Goal: Task Accomplishment & Management: Manage account settings

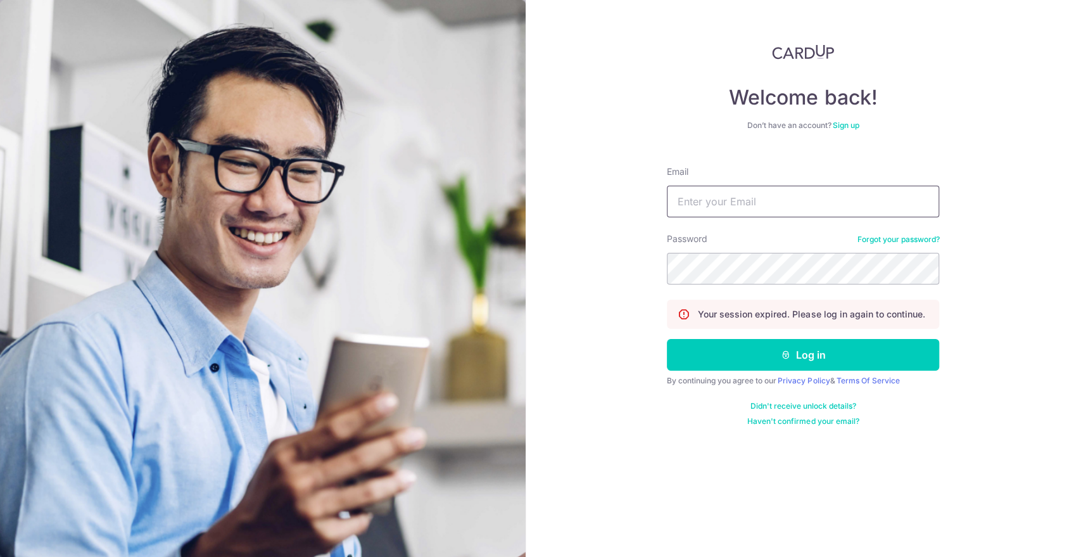
click at [778, 200] on input "Email" at bounding box center [803, 202] width 272 height 32
type input "[EMAIL_ADDRESS][DOMAIN_NAME]"
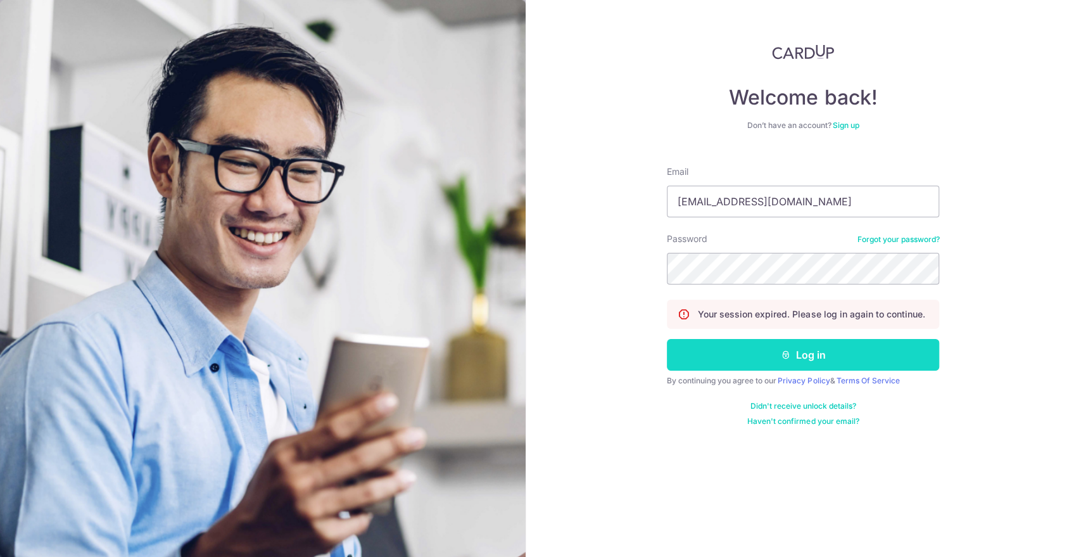
click at [804, 353] on button "Log in" at bounding box center [803, 355] width 272 height 32
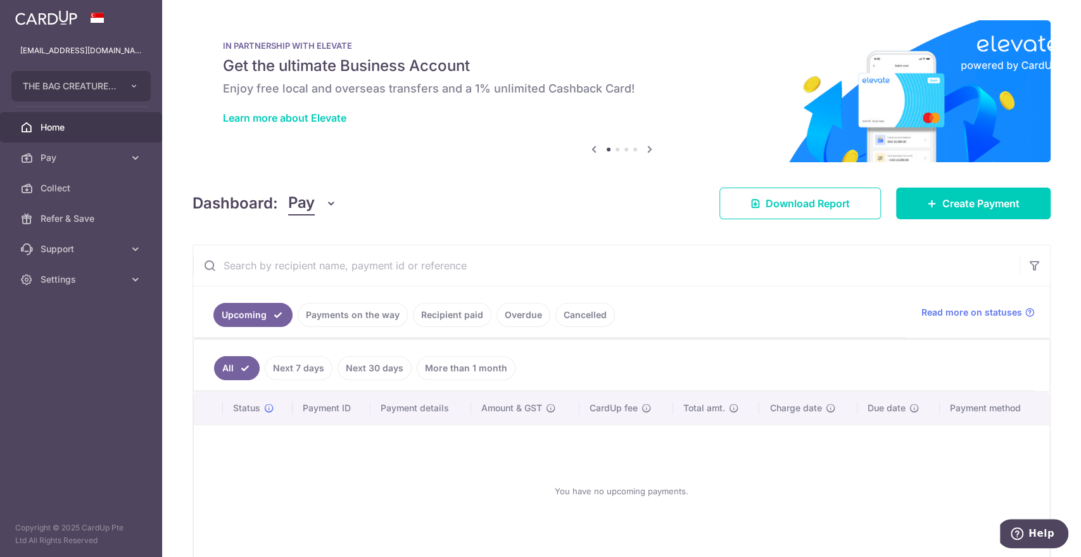
click at [373, 310] on link "Payments on the way" at bounding box center [353, 315] width 110 height 24
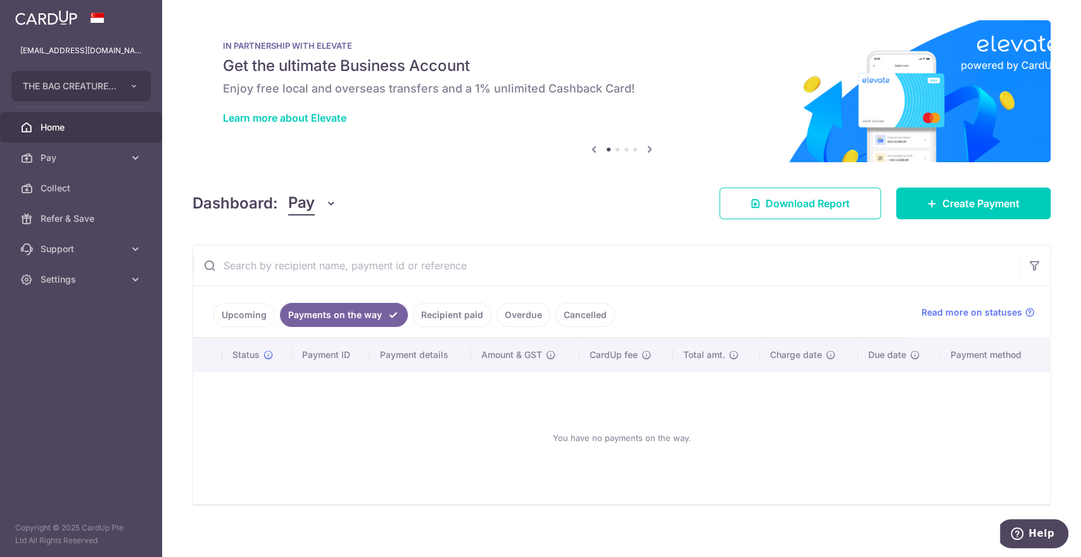
click at [465, 318] on link "Recipient paid" at bounding box center [452, 315] width 79 height 24
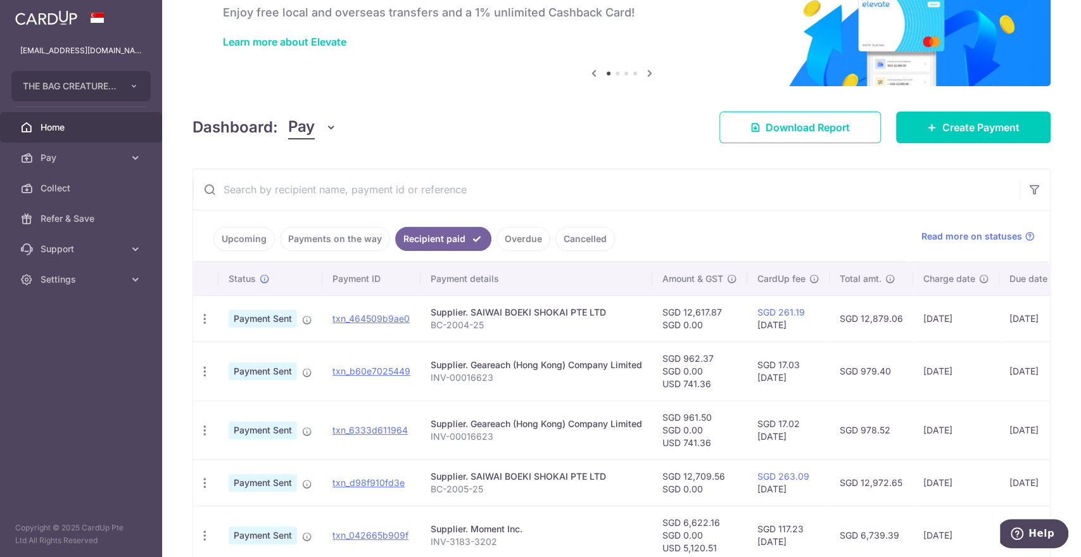
scroll to position [66, 0]
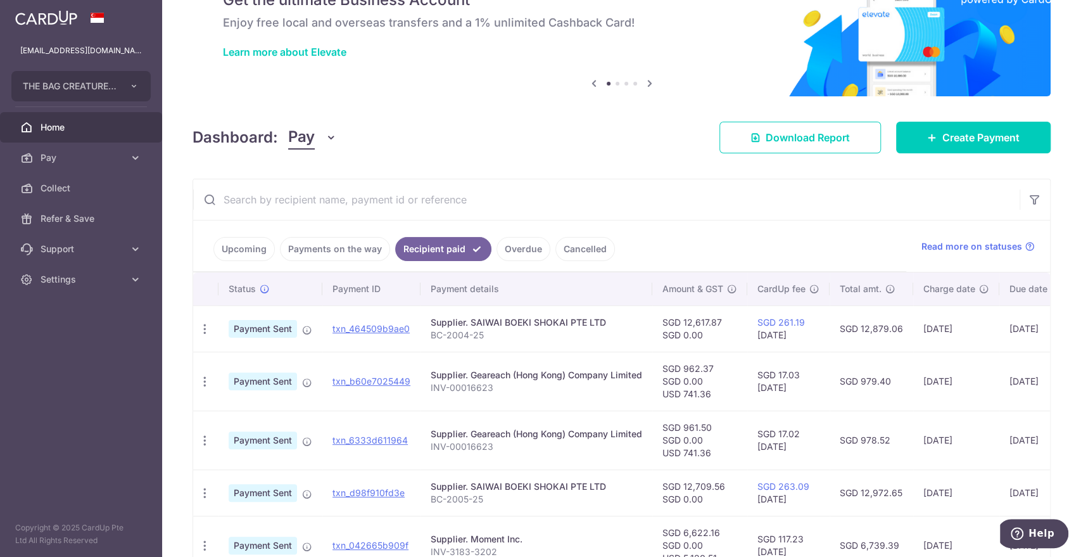
click at [253, 250] on link "Upcoming" at bounding box center [243, 249] width 61 height 24
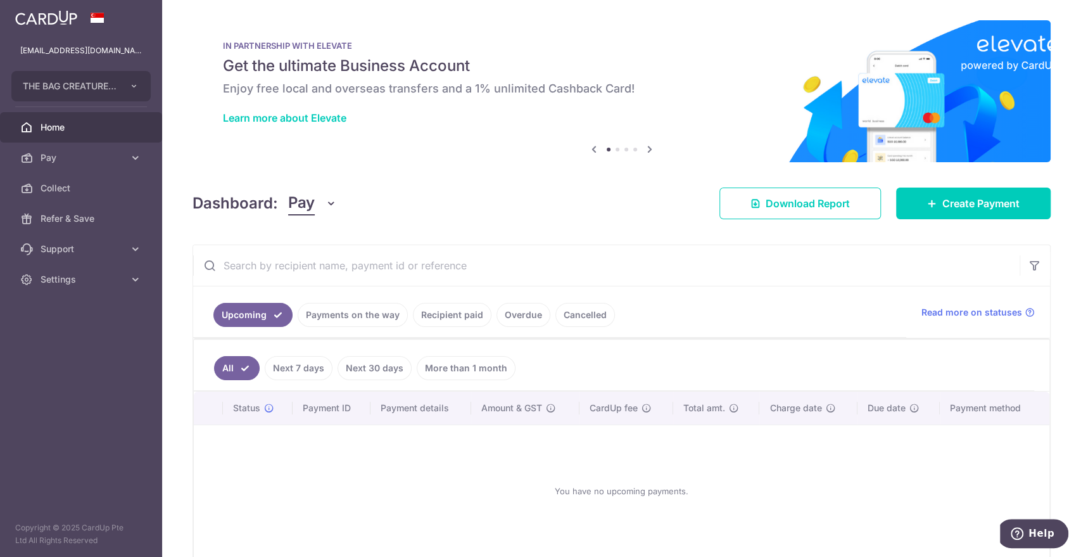
drag, startPoint x: 357, startPoint y: 307, endPoint x: 369, endPoint y: 318, distance: 16.1
click at [357, 308] on link "Payments on the way" at bounding box center [353, 315] width 110 height 24
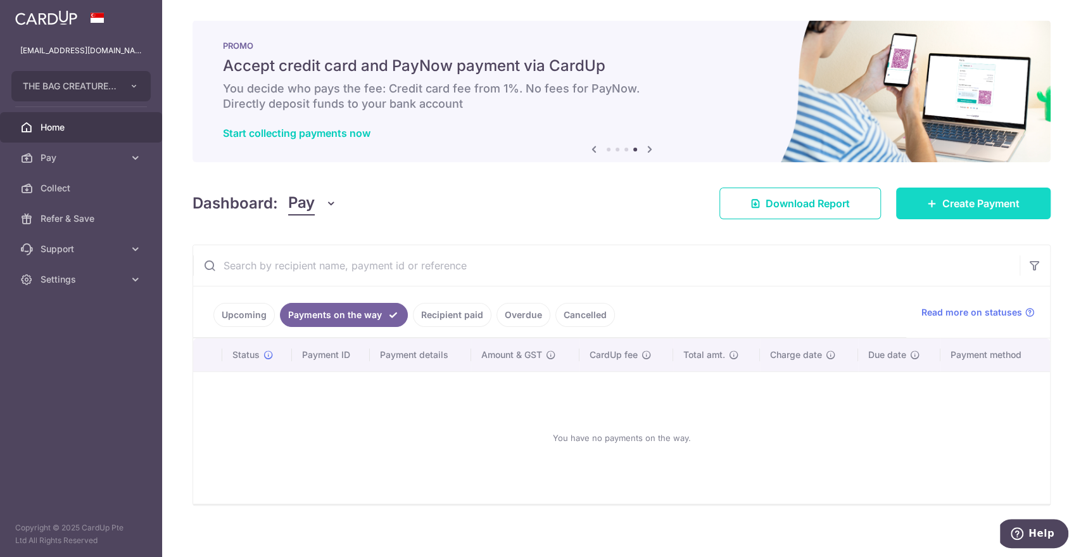
drag, startPoint x: 984, startPoint y: 203, endPoint x: 993, endPoint y: 202, distance: 9.6
click at [984, 203] on span "Create Payment" at bounding box center [980, 203] width 77 height 15
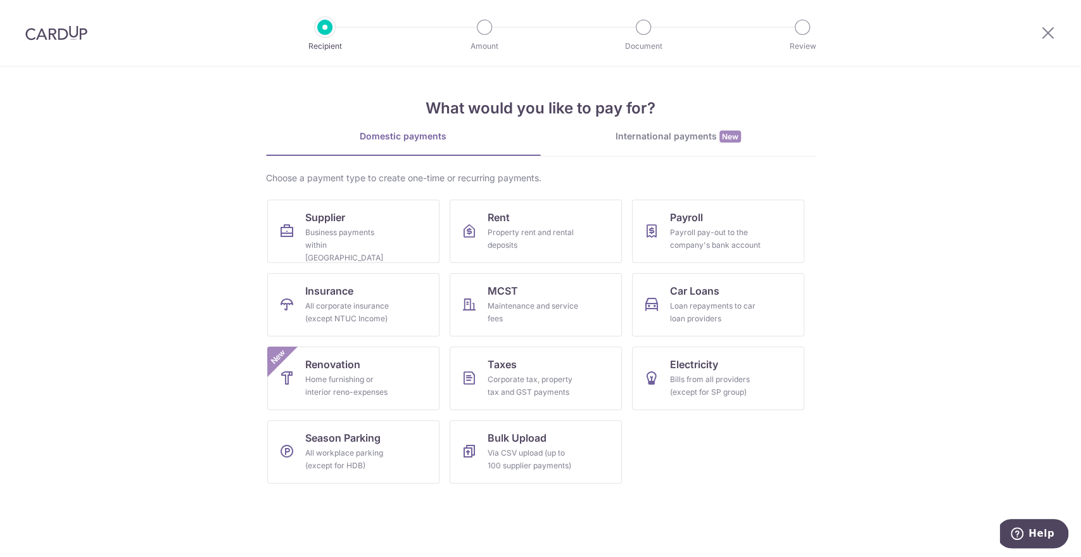
click at [689, 139] on div "International payments New" at bounding box center [678, 136] width 275 height 13
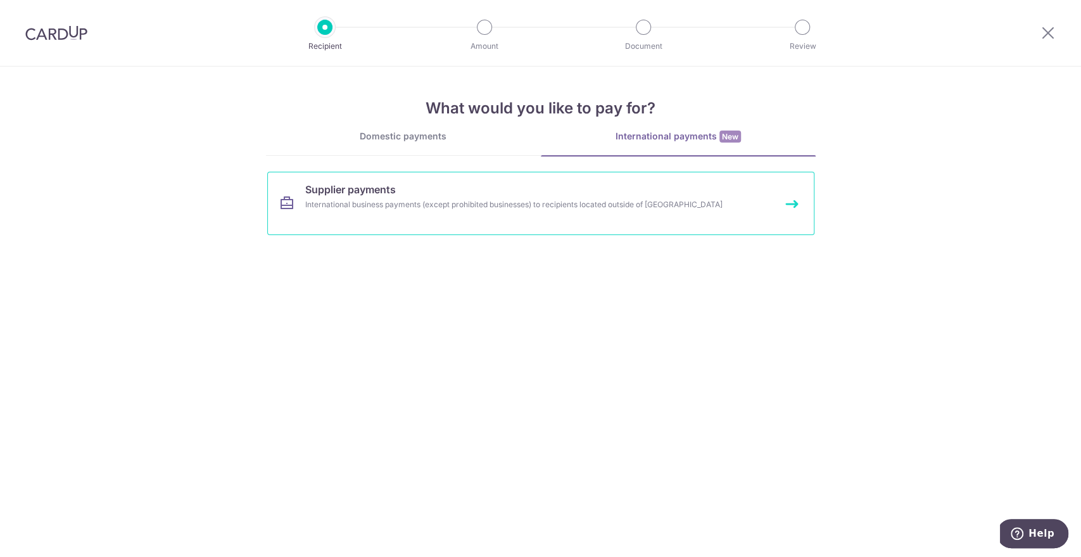
click at [481, 201] on div "International business payments (except prohibited businesses) to recipients lo…" at bounding box center [524, 204] width 438 height 13
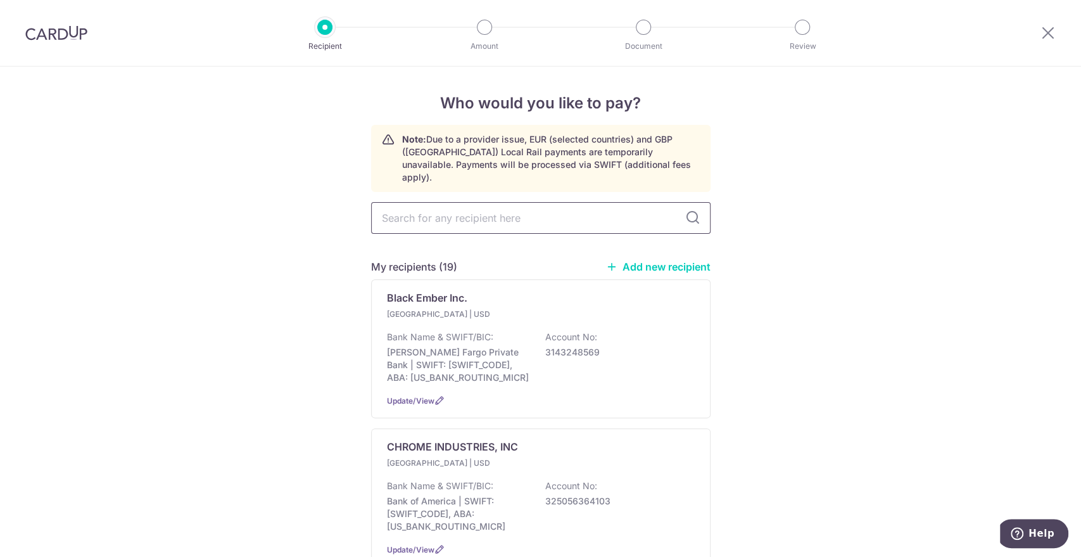
drag, startPoint x: 539, startPoint y: 208, endPoint x: 575, endPoint y: 201, distance: 36.7
click at [539, 208] on input "text" at bounding box center [540, 218] width 339 height 32
type input "moment"
click at [1060, 27] on div at bounding box center [1048, 33] width 66 height 66
drag, startPoint x: 1052, startPoint y: 32, endPoint x: 1044, endPoint y: 39, distance: 10.8
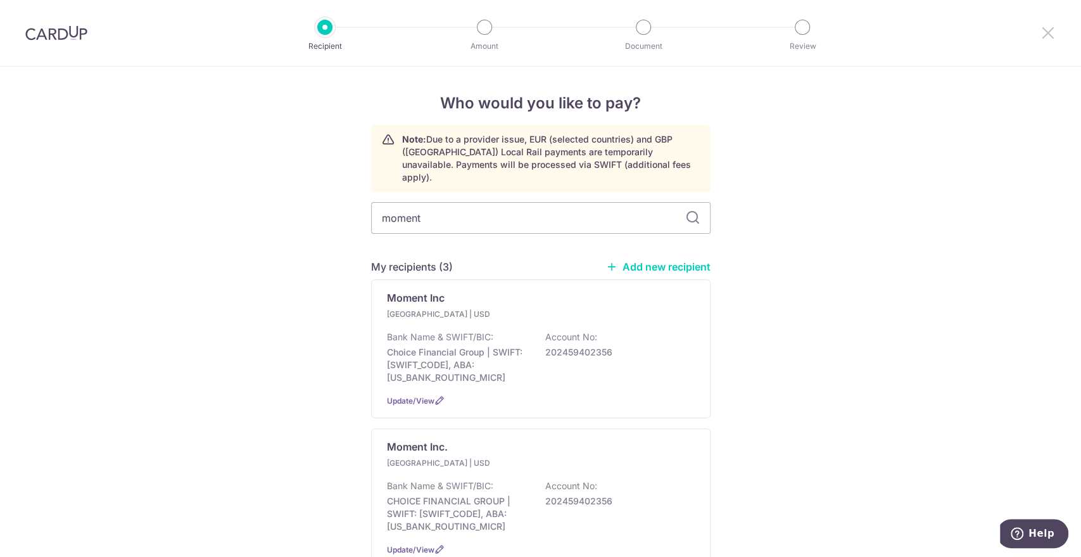
click at [1052, 32] on icon at bounding box center [1048, 33] width 15 height 16
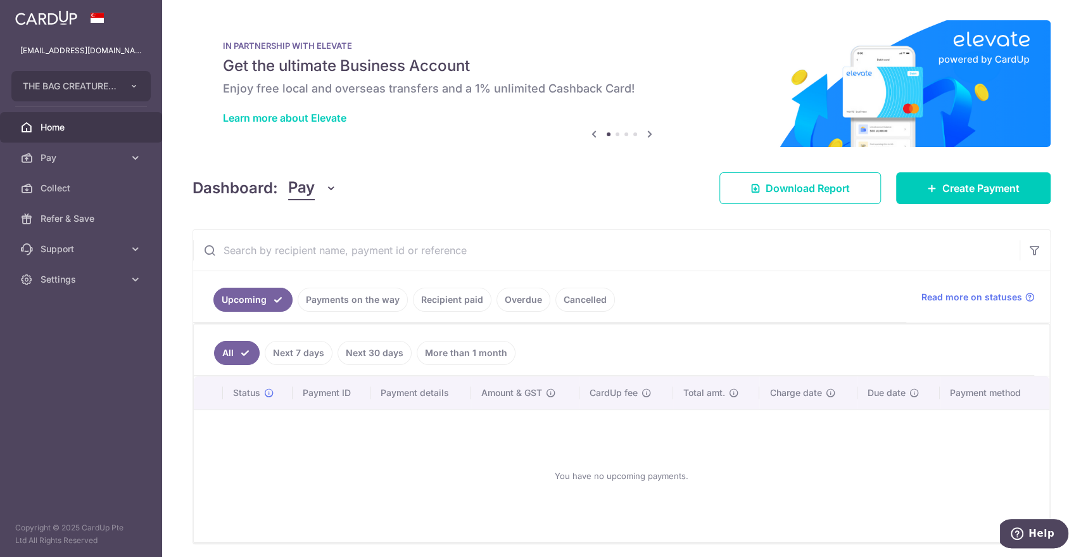
click at [360, 296] on link "Payments on the way" at bounding box center [353, 300] width 110 height 24
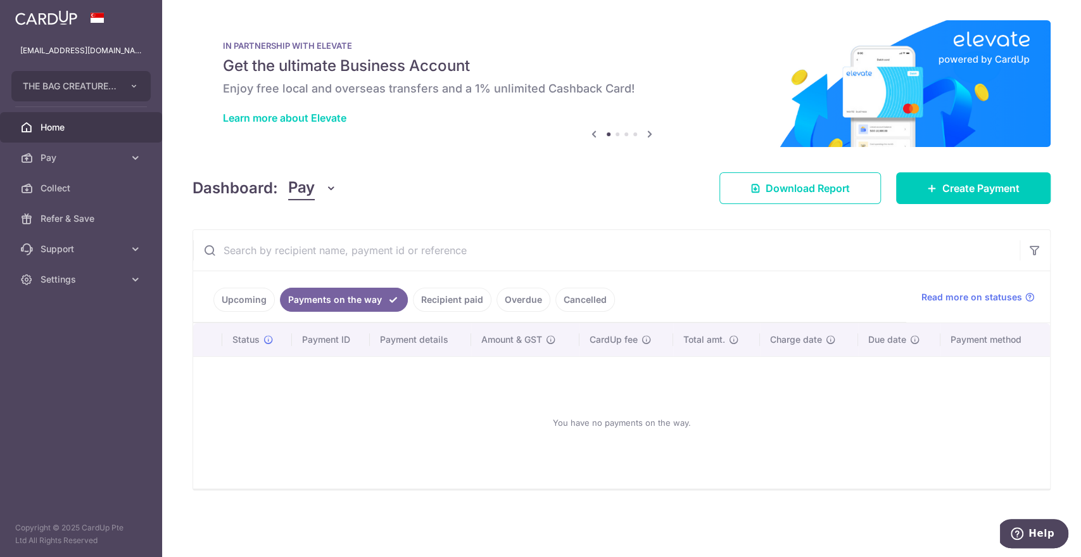
drag, startPoint x: 481, startPoint y: 305, endPoint x: 500, endPoint y: 307, distance: 18.5
click at [482, 306] on link "Recipient paid" at bounding box center [452, 300] width 79 height 24
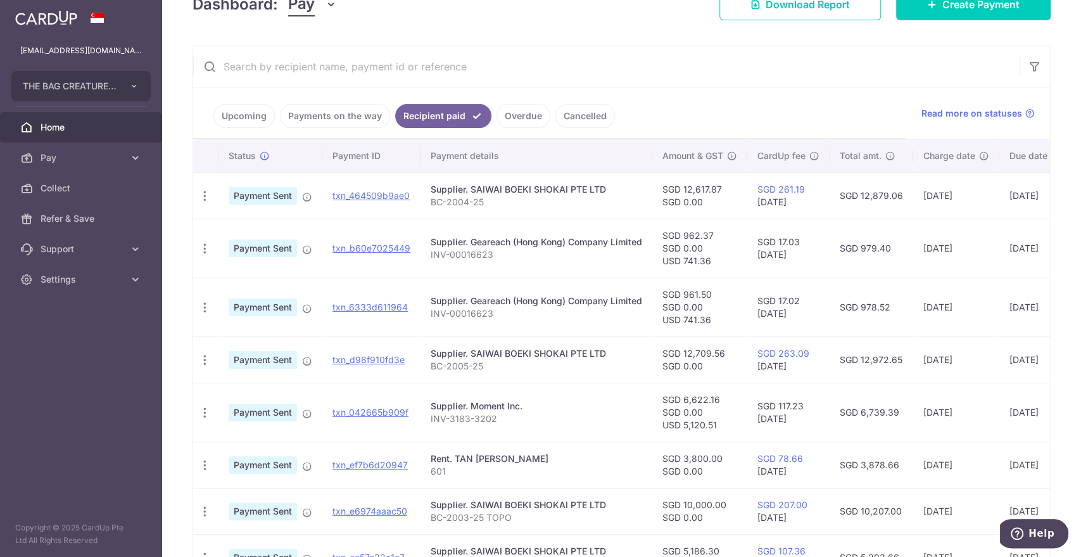
scroll to position [201, 0]
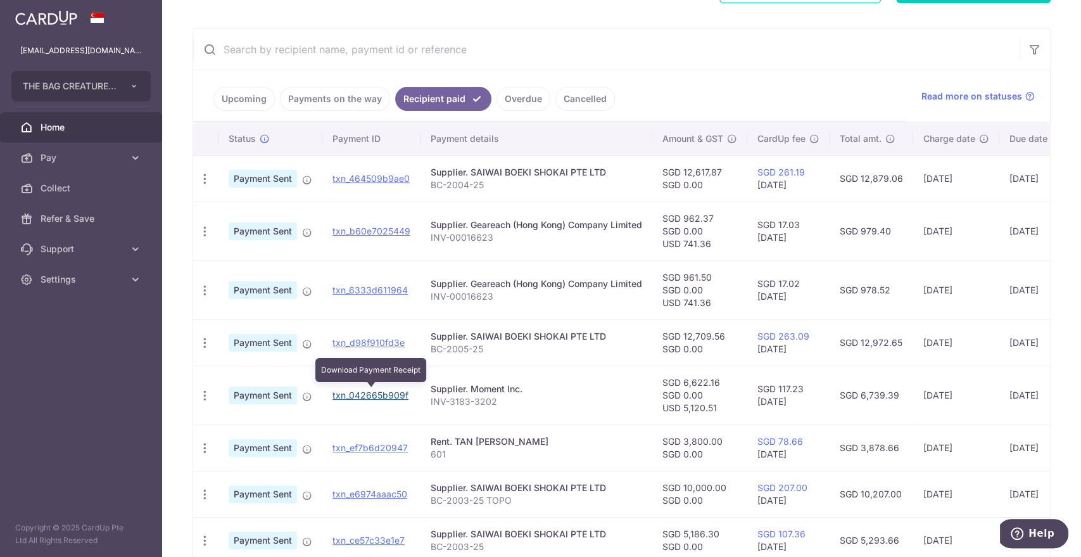
click at [390, 392] on link "txn_042665b909f" at bounding box center [371, 395] width 76 height 11
